Goal: Information Seeking & Learning: Learn about a topic

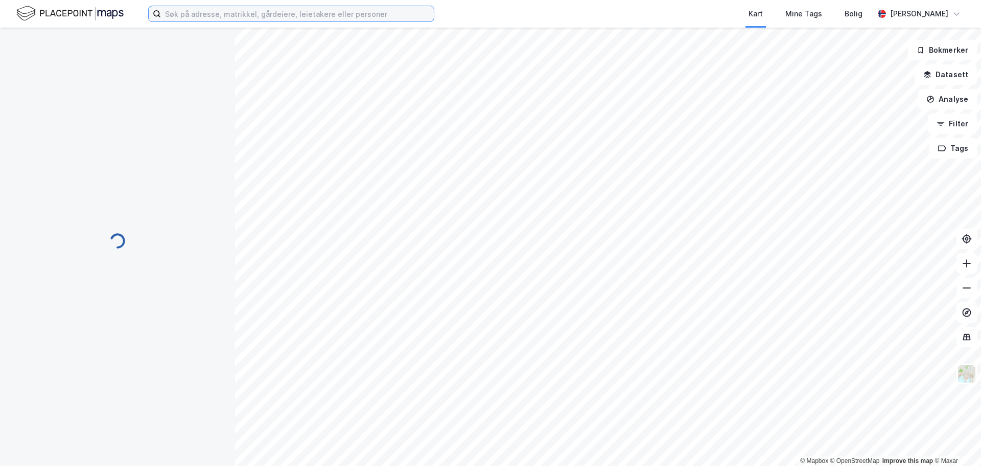
click at [264, 13] on input at bounding box center [297, 13] width 273 height 15
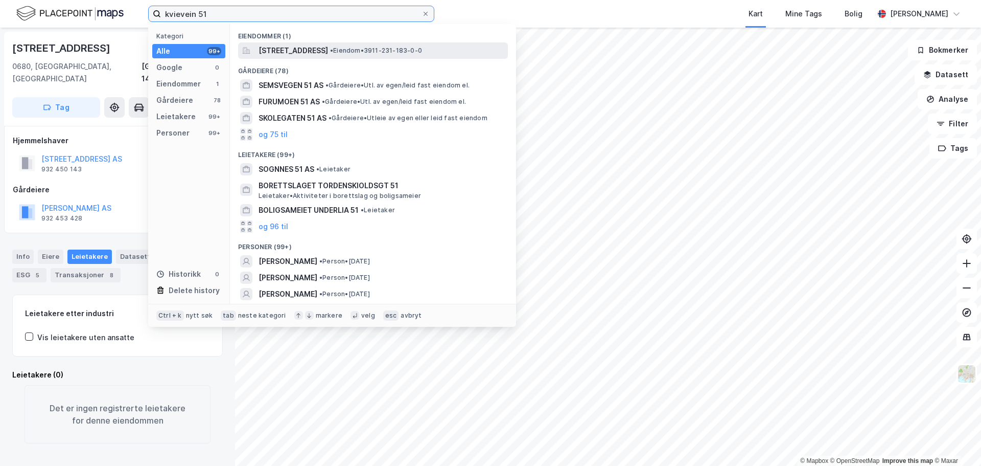
type input "kvievein 51"
click at [328, 48] on span "[STREET_ADDRESS]" at bounding box center [294, 50] width 70 height 12
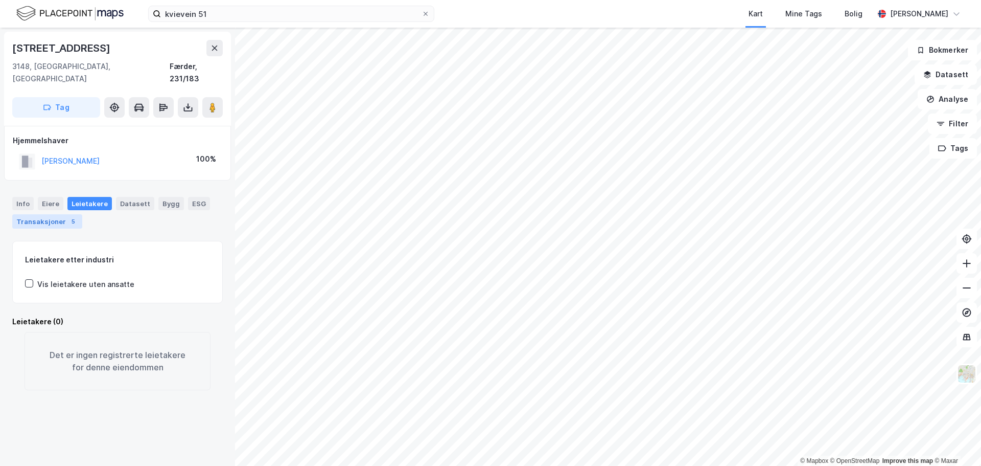
click at [16, 197] on div "Info" at bounding box center [22, 203] width 21 height 13
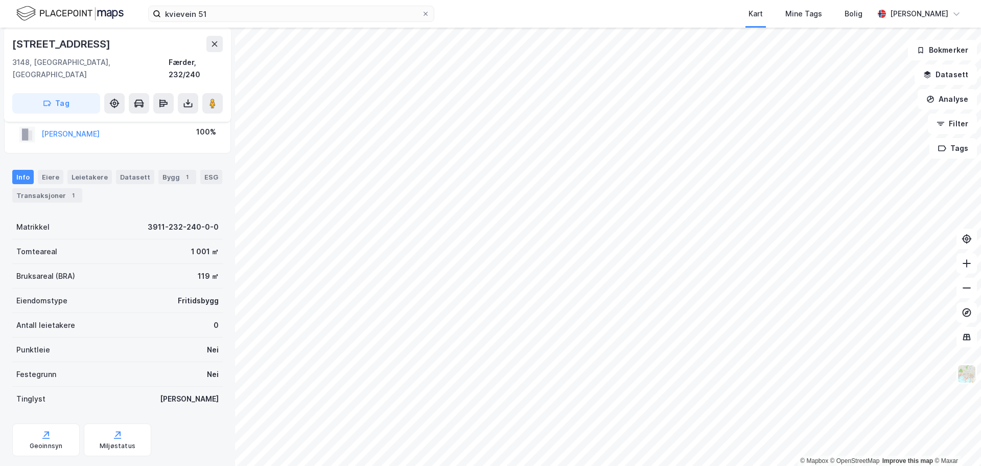
scroll to position [38, 0]
